Goal: Find specific page/section: Find specific page/section

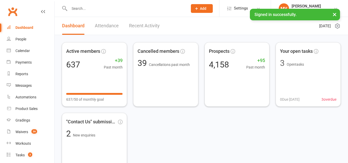
click at [83, 9] on input "text" at bounding box center [126, 8] width 116 height 7
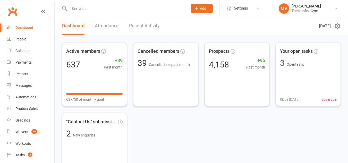
type input "Hi Matthew, Thank you for your email. We are sorry to hear that you will no lon…"
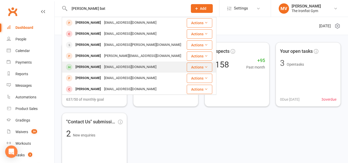
type input "sophia bat"
click at [94, 68] on div "Sophia Beath" at bounding box center [88, 66] width 29 height 7
click at [0, 0] on div "Loading" at bounding box center [0, 0] width 0 height 0
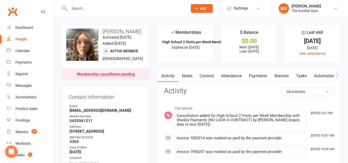
click at [260, 76] on link "Payments" at bounding box center [257, 76] width 25 height 12
click at [0, 0] on div "Loading" at bounding box center [0, 0] width 0 height 0
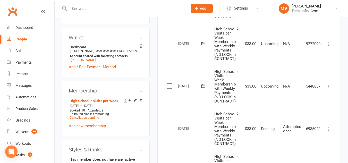
scroll to position [206, 0]
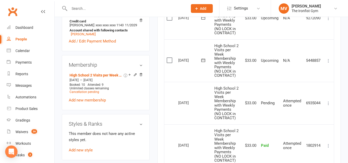
click at [116, 9] on input "text" at bounding box center [126, 8] width 116 height 7
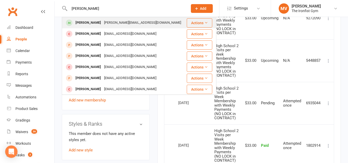
type input "Paul Hanson"
click at [83, 20] on div "Paul Hanson" at bounding box center [88, 22] width 29 height 7
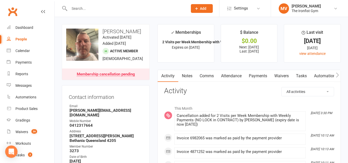
click at [259, 74] on link "Payments" at bounding box center [257, 76] width 25 height 12
drag, startPoint x: 259, startPoint y: 74, endPoint x: 248, endPoint y: 92, distance: 21.4
click at [0, 0] on div "Loading" at bounding box center [0, 0] width 0 height 0
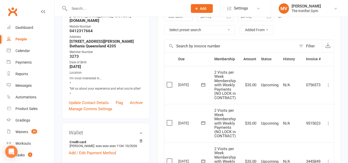
scroll to position [51, 0]
